Goal: Task Accomplishment & Management: Manage account settings

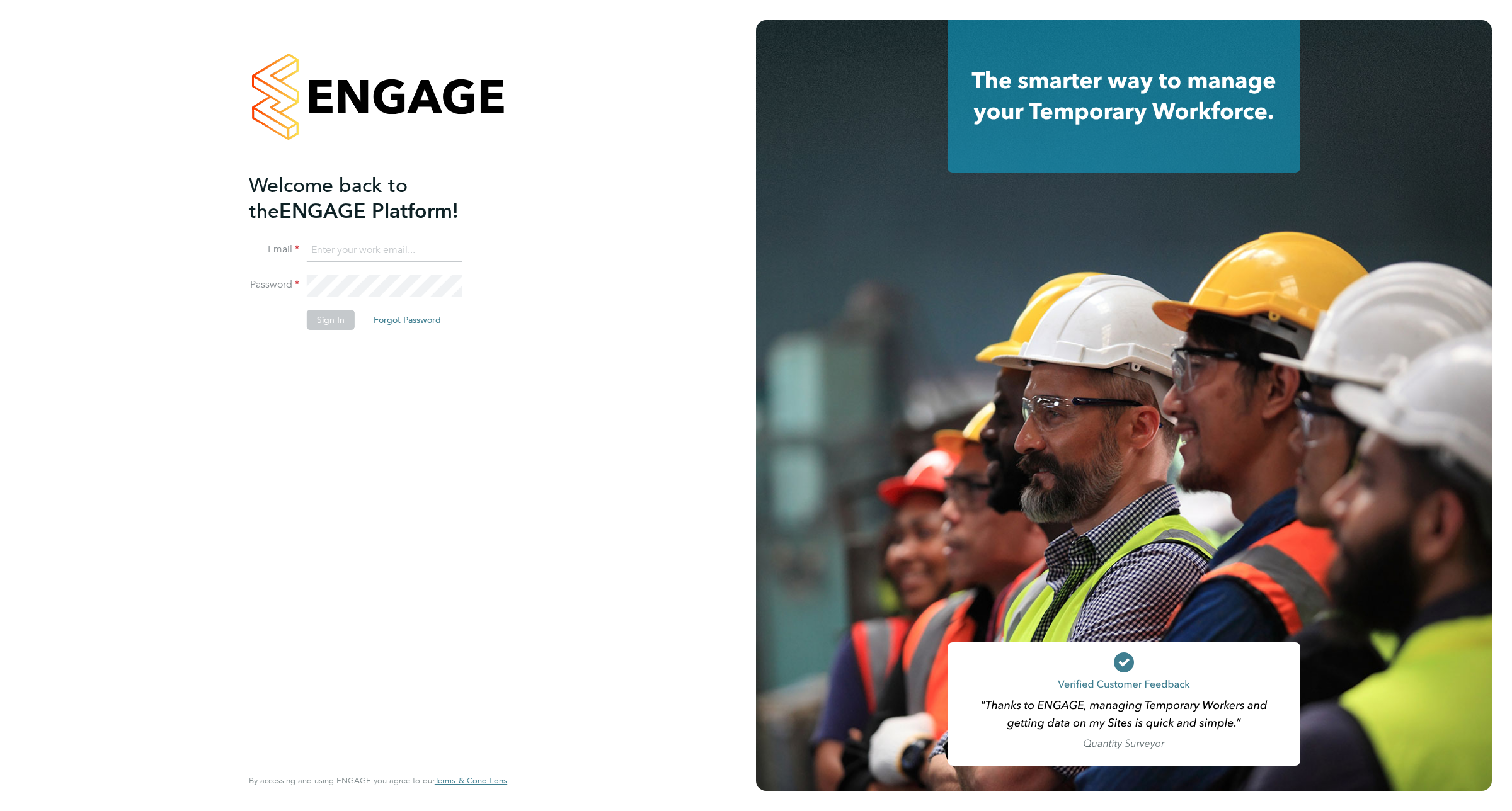
type input "[EMAIL_ADDRESS][DOMAIN_NAME]"
click at [334, 323] on button "Sign In" at bounding box center [331, 320] width 48 height 20
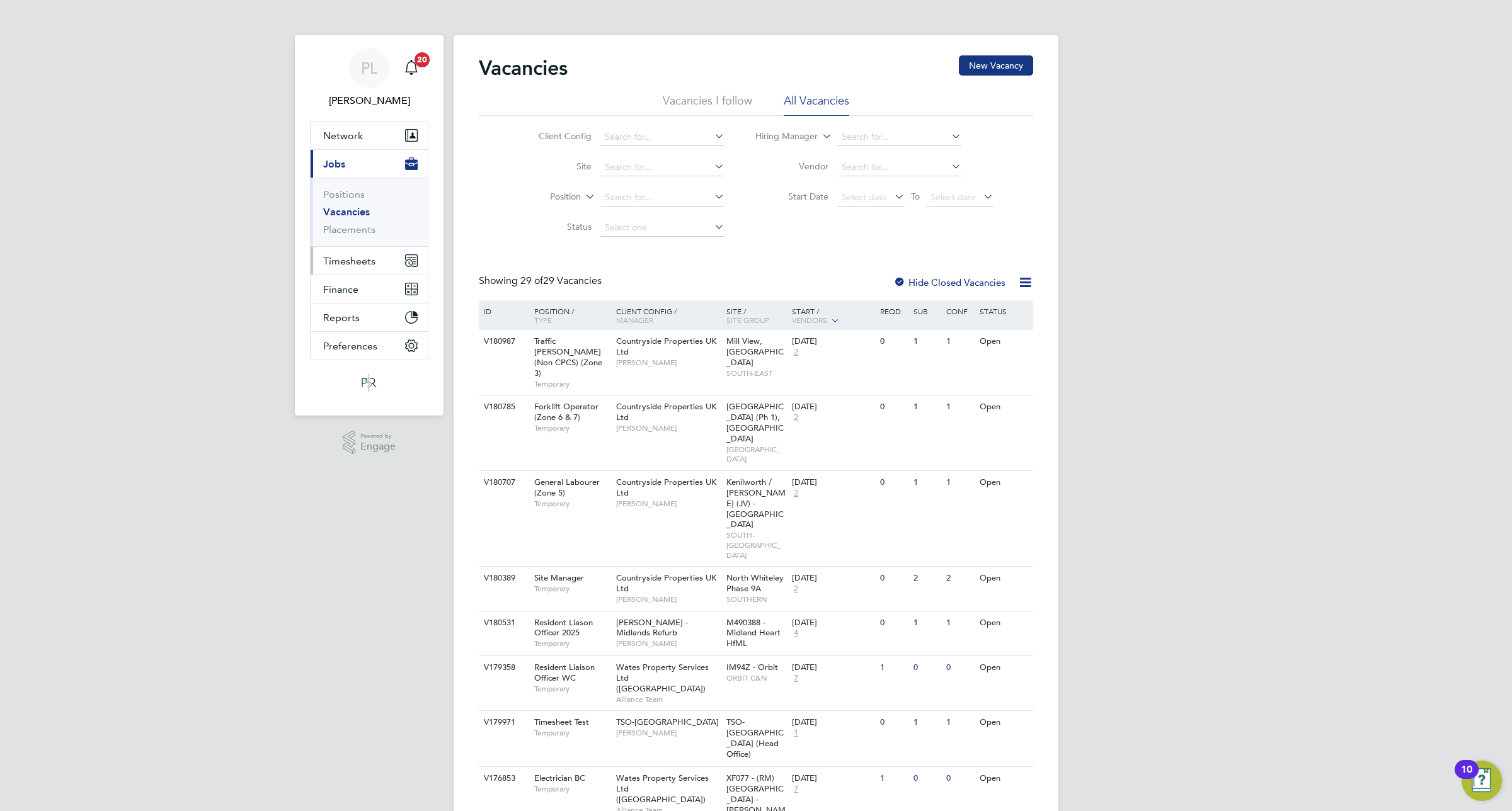
click at [357, 252] on button "Timesheets" at bounding box center [369, 260] width 118 height 28
click at [358, 218] on link "Timesheets" at bounding box center [349, 222] width 52 height 12
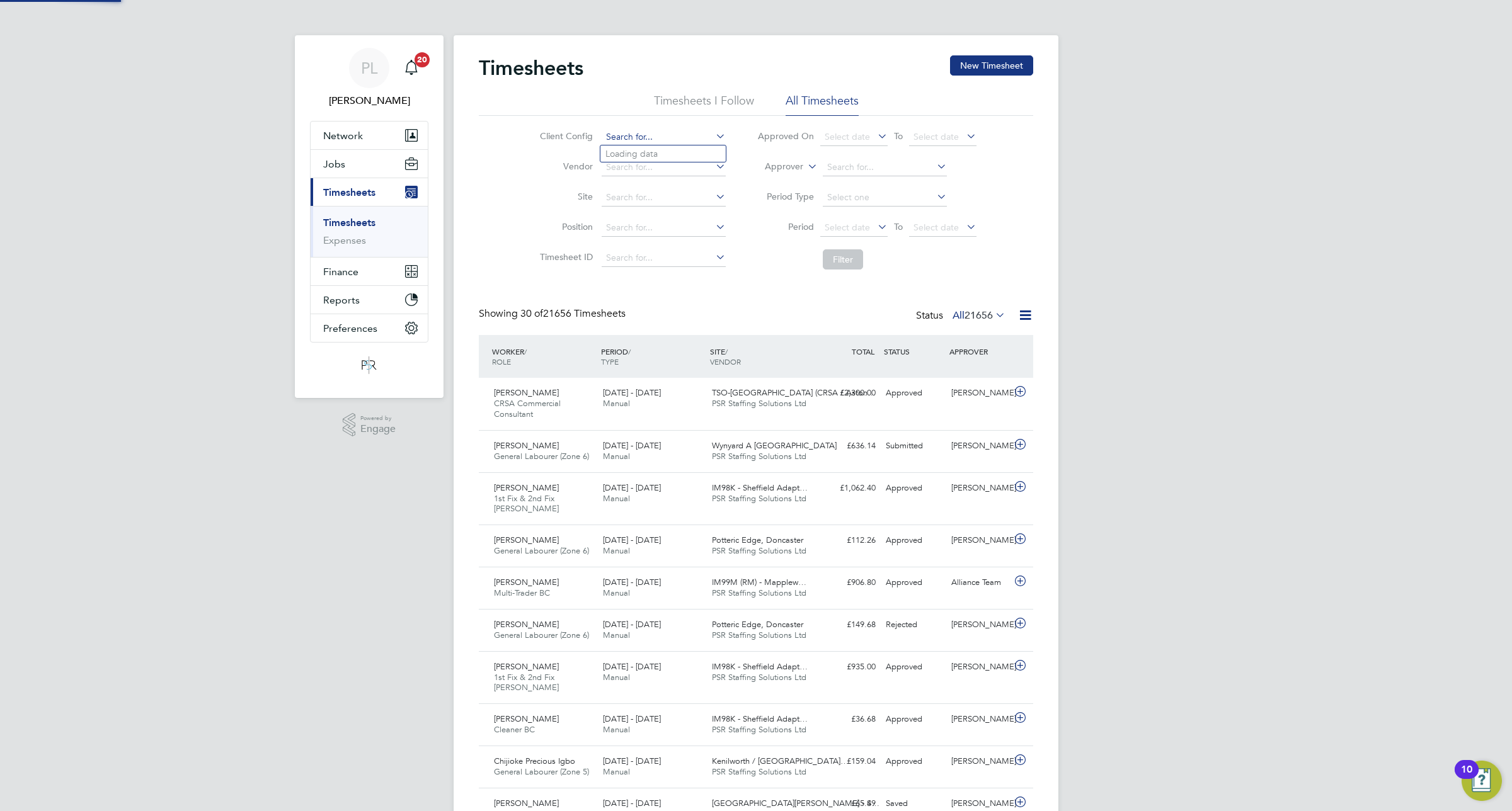
click at [659, 129] on input at bounding box center [663, 137] width 124 height 17
type input "TSO-[GEOGRAPHIC_DATA]"
click at [842, 258] on button "Filter" at bounding box center [843, 259] width 40 height 20
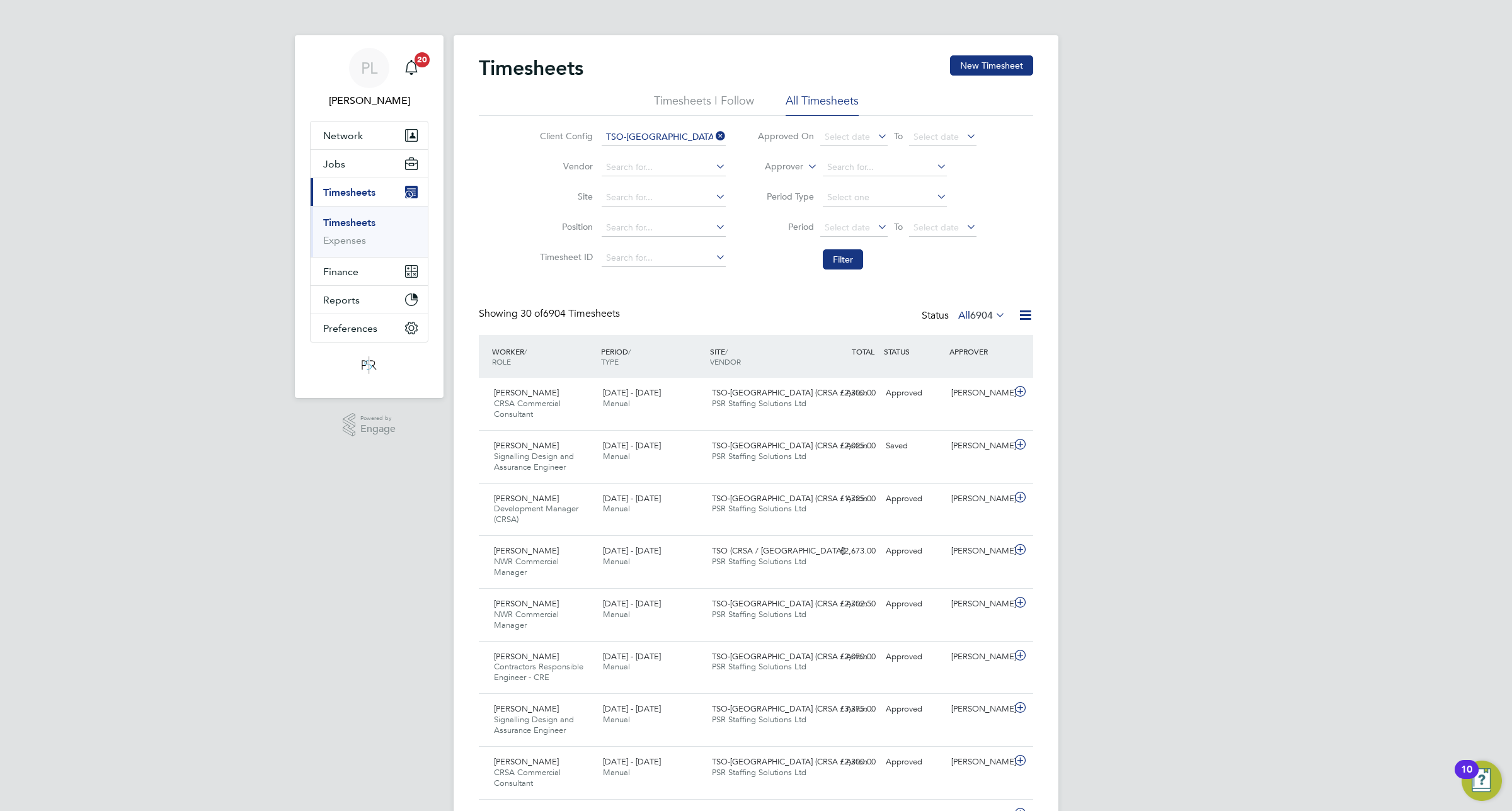
click at [1006, 312] on div "Status All 6904" at bounding box center [966, 316] width 87 height 17
click at [994, 315] on icon at bounding box center [994, 315] width 0 height 17
click at [955, 352] on li "Saved" at bounding box center [965, 355] width 58 height 17
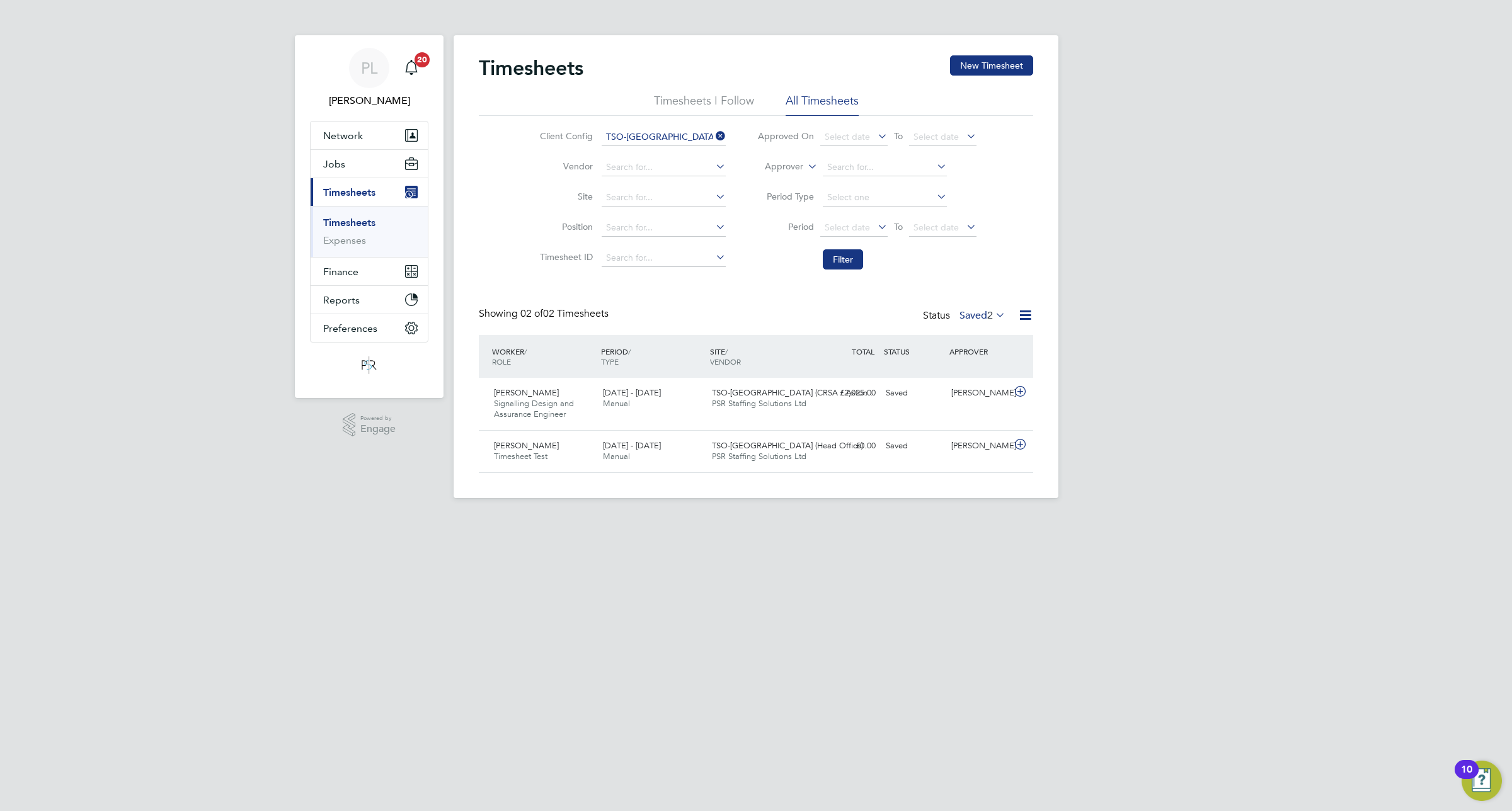
click at [975, 313] on label "Saved 2" at bounding box center [983, 315] width 46 height 13
click at [1176, 250] on div "PL [PERSON_NAME] Notifications 20 Applications: Network Team Members Businesses…" at bounding box center [756, 259] width 1512 height 518
click at [981, 315] on label "Saved 2" at bounding box center [983, 315] width 46 height 13
click at [968, 386] on li "Approved" at bounding box center [966, 392] width 58 height 17
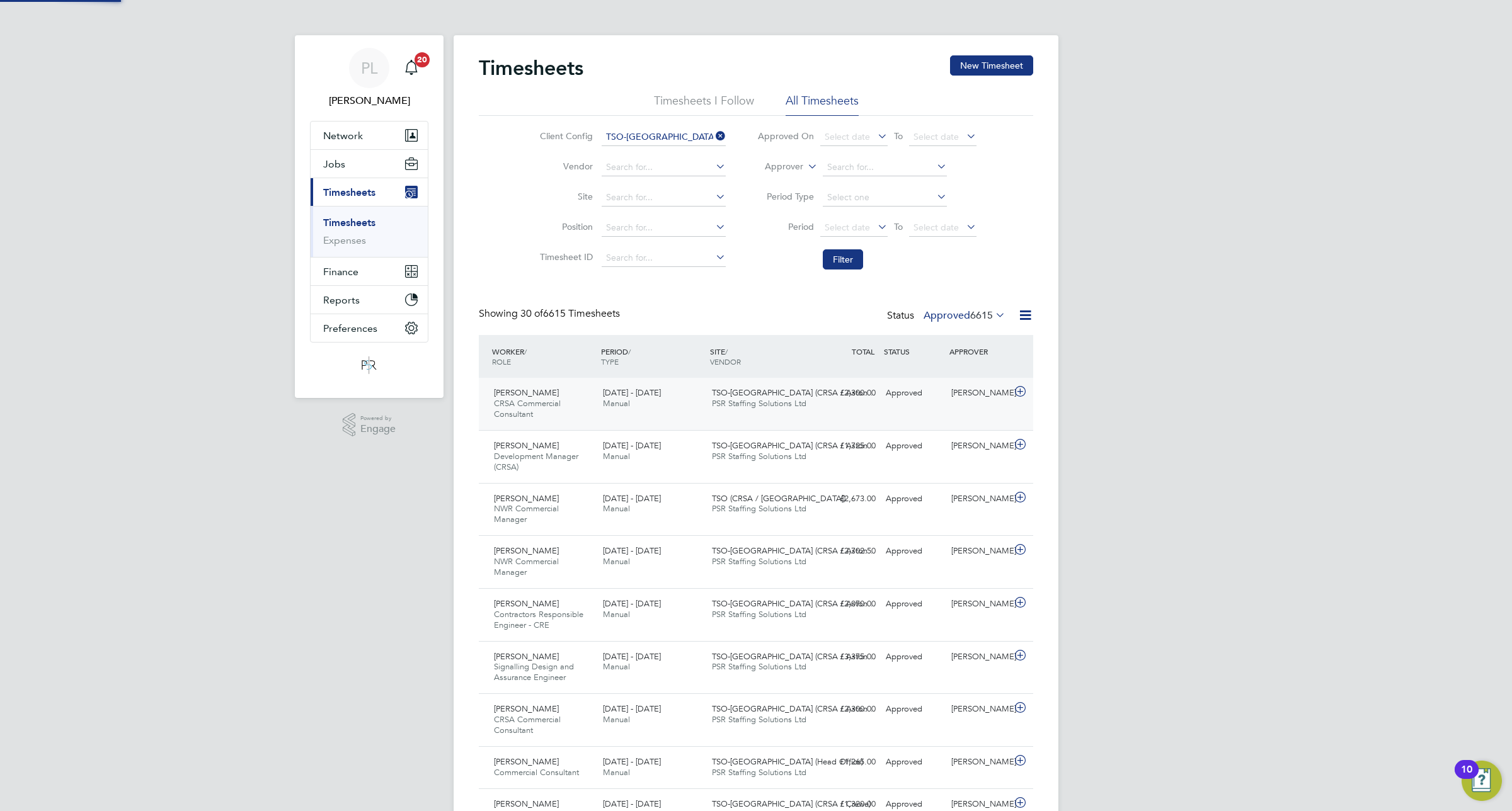
scroll to position [42, 109]
click at [622, 609] on span "[DATE] - [DATE]" at bounding box center [632, 603] width 58 height 11
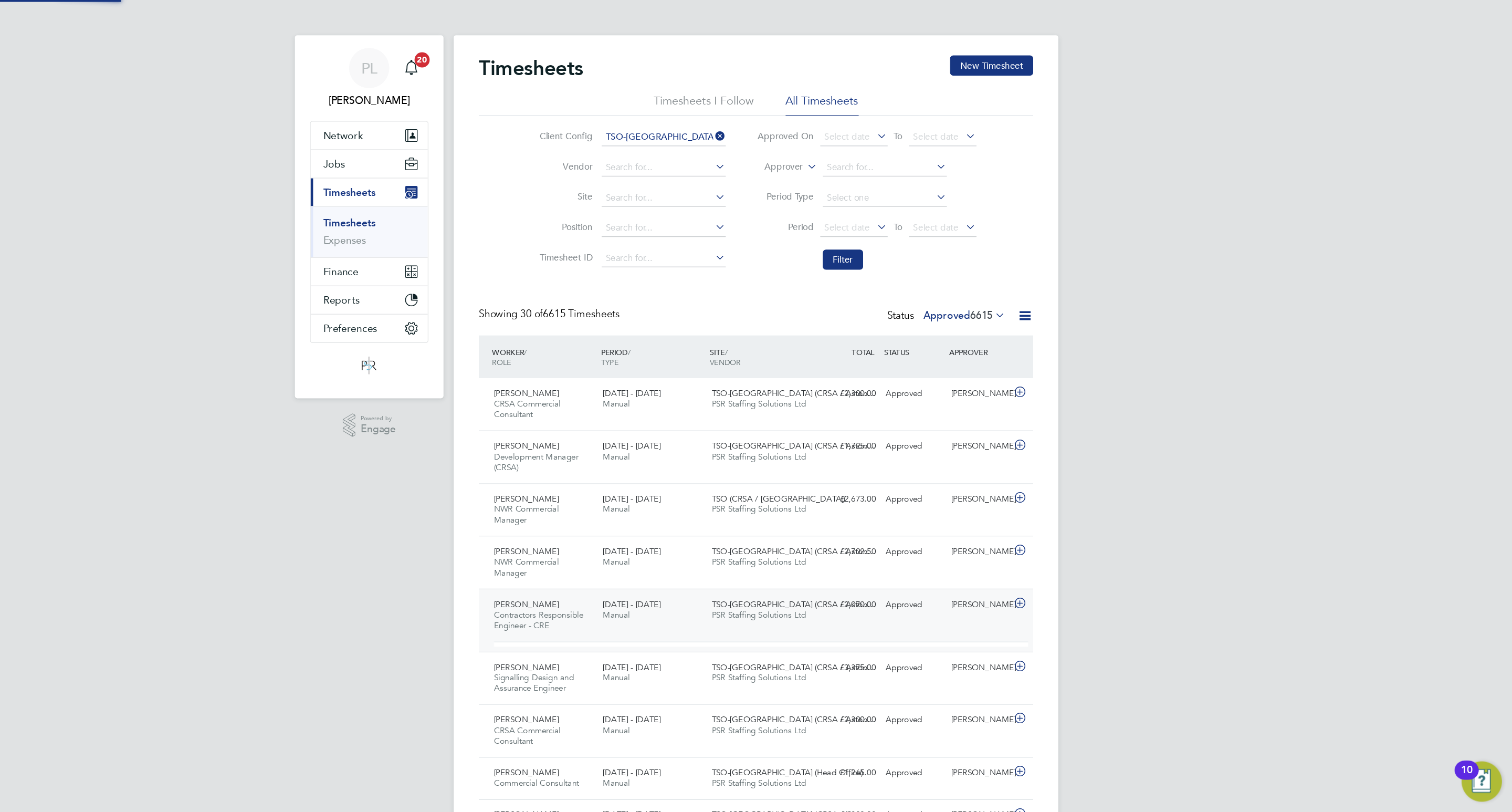
scroll to position [18, 103]
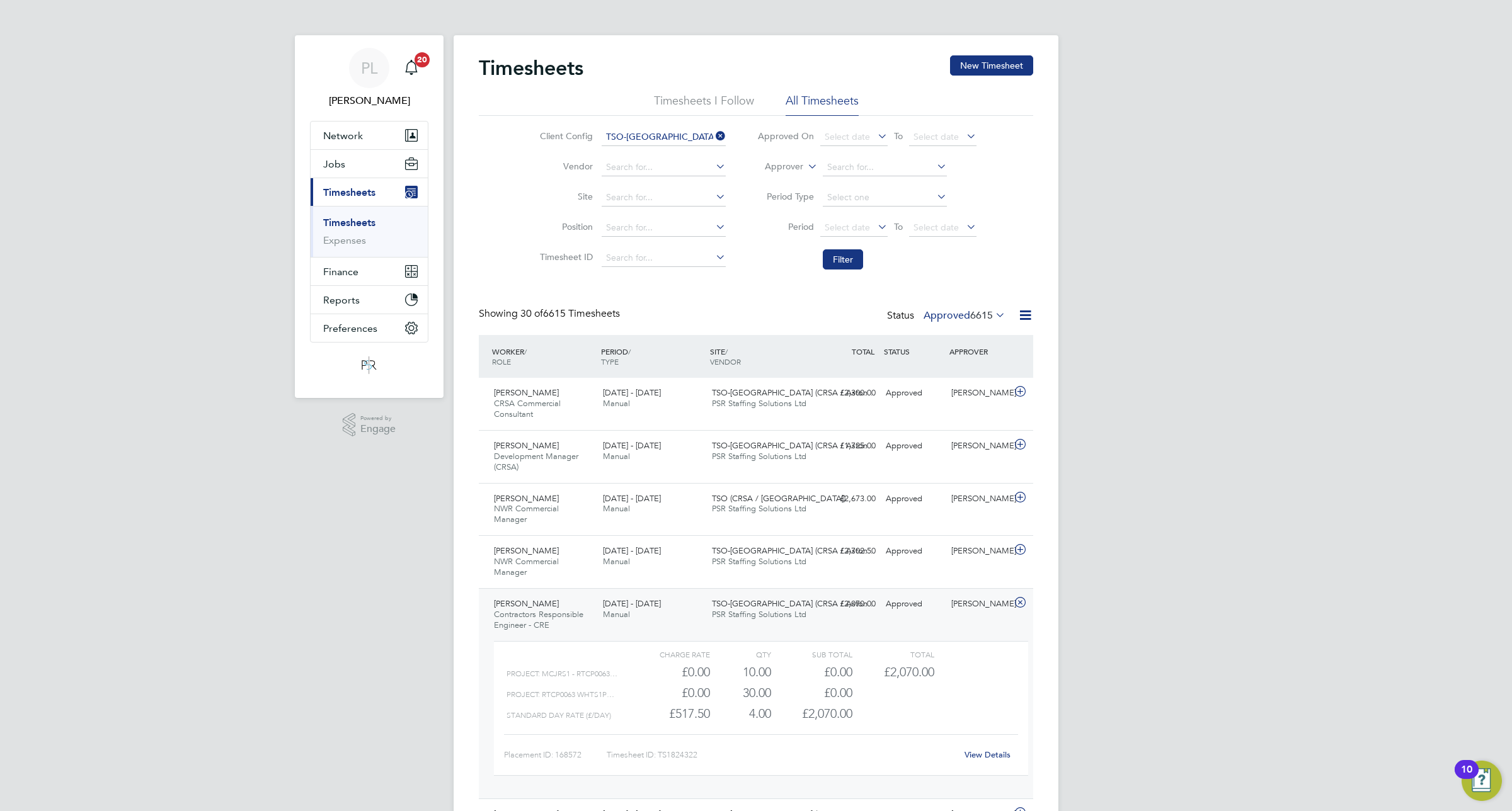
click at [979, 751] on link "View Details" at bounding box center [988, 754] width 46 height 11
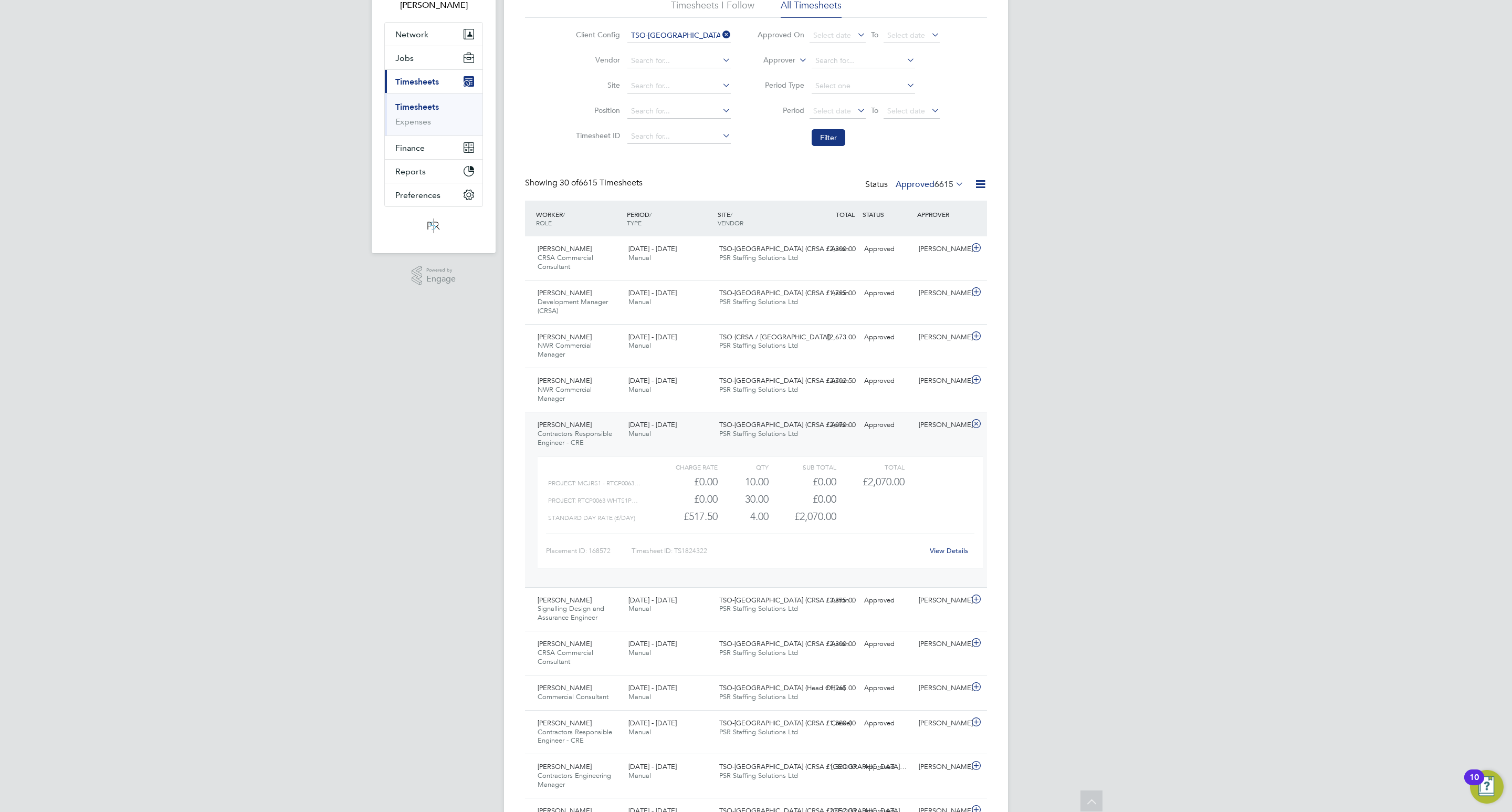
scroll to position [0, 0]
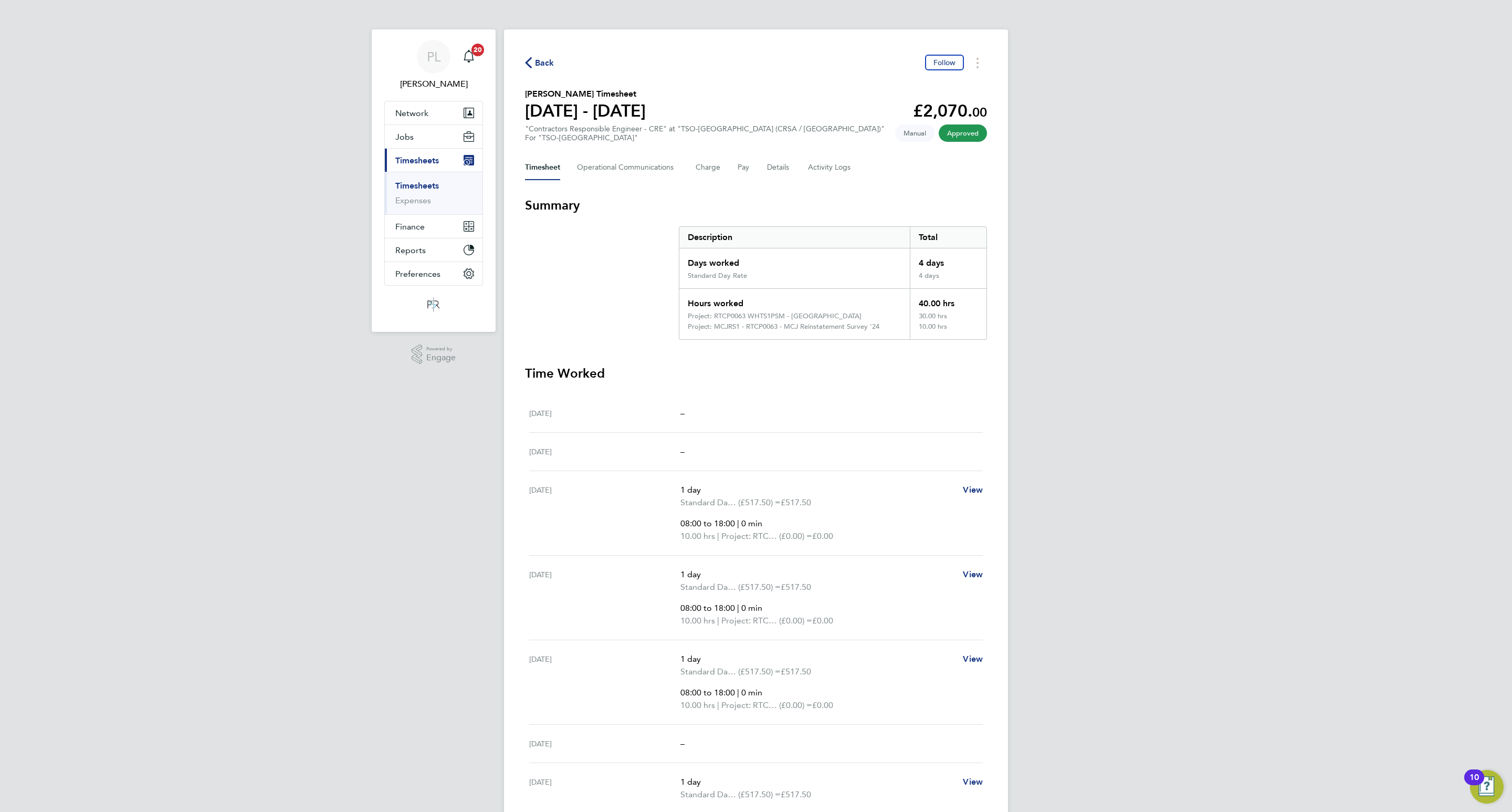
drag, startPoint x: 1154, startPoint y: 2, endPoint x: 1116, endPoint y: 267, distance: 267.7
click at [1116, 267] on div "PL Paul Ledingham Notifications 20 Applications: Network Team Members Businesse…" at bounding box center [756, 470] width 1512 height 940
click at [1057, 401] on div "PL Paul Ledingham Notifications 20 Applications: Network Team Members Businesse…" at bounding box center [756, 470] width 1512 height 940
click at [1057, 399] on div "PL Paul Ledingham Notifications 20 Applications: Network Team Members Businesse…" at bounding box center [756, 470] width 1512 height 940
drag, startPoint x: 618, startPoint y: 242, endPoint x: 1063, endPoint y: 158, distance: 452.9
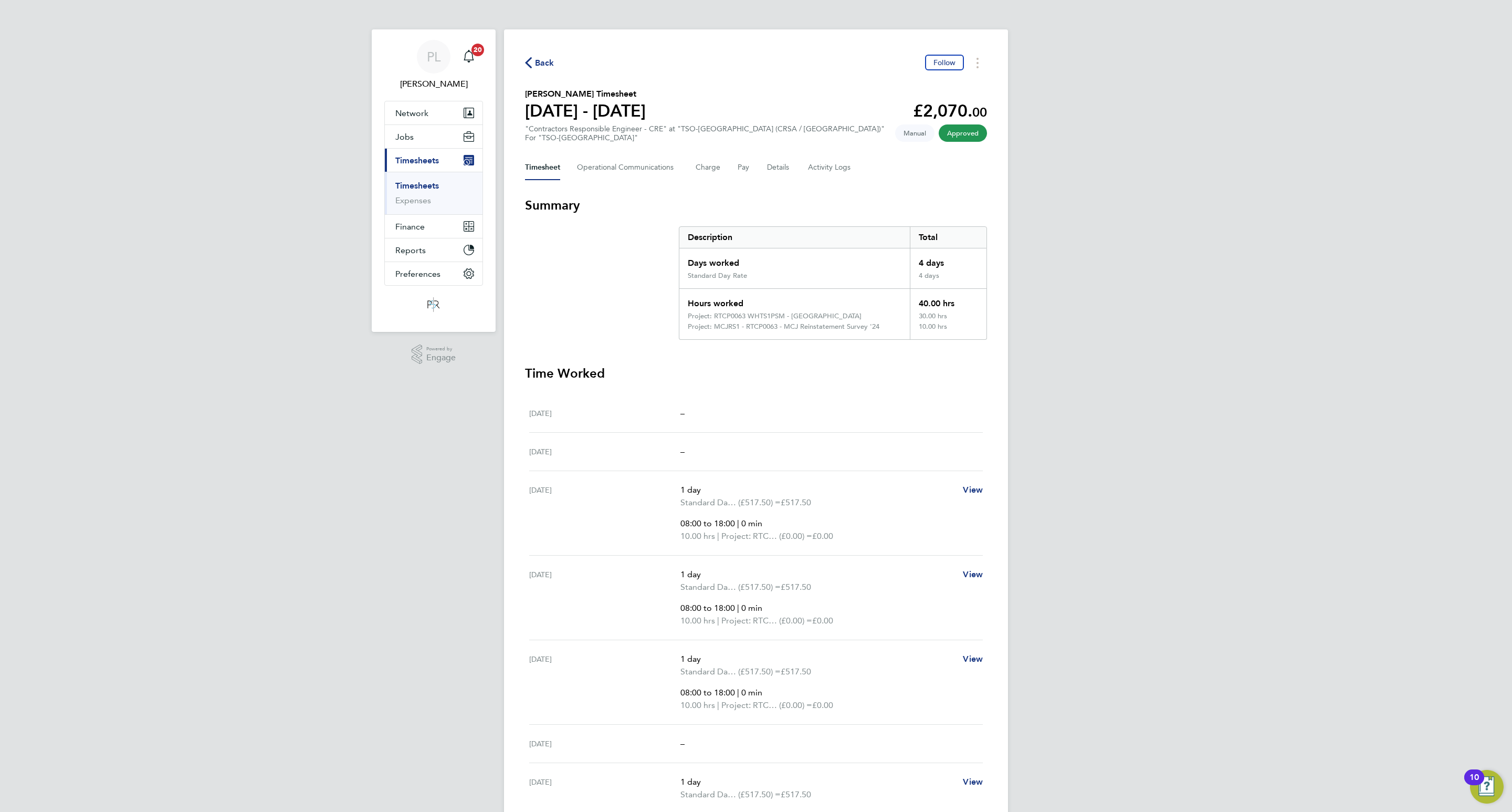
drag, startPoint x: 1063, startPoint y: 158, endPoint x: 1122, endPoint y: 109, distance: 76.7
click at [1122, 109] on div "PL Paul Ledingham Notifications 20 Applications: Network Team Members Businesse…" at bounding box center [756, 470] width 1512 height 940
